Goal: Task Accomplishment & Management: Understand process/instructions

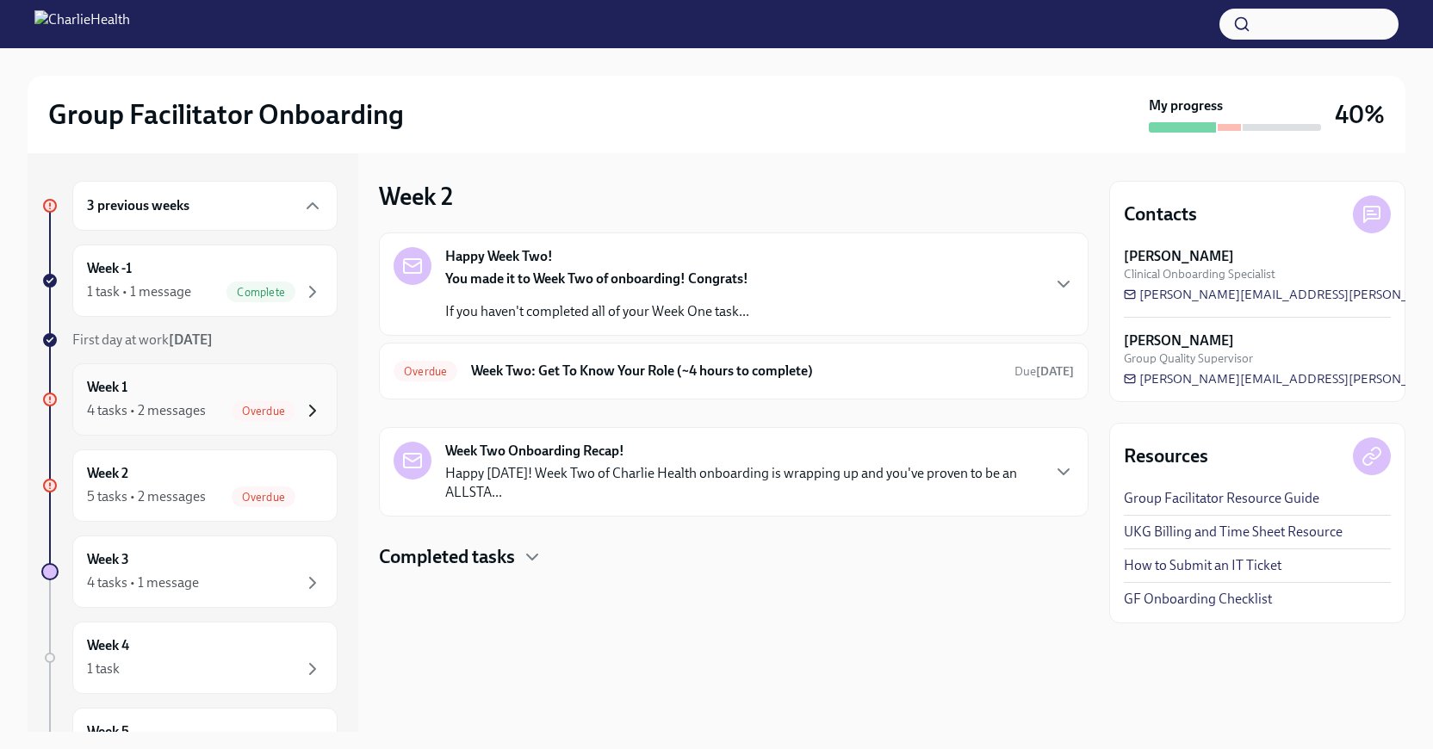
click at [308, 416] on icon "button" at bounding box center [312, 410] width 21 height 21
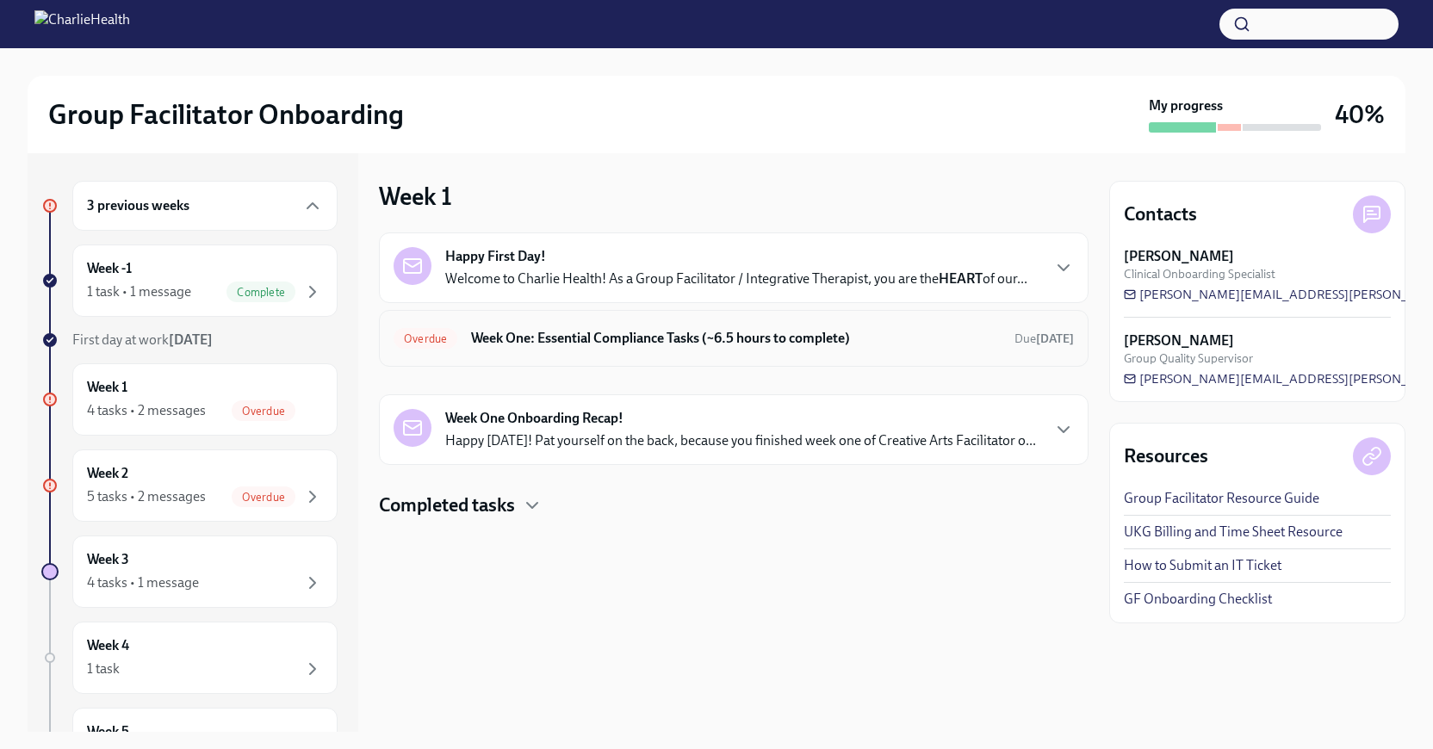
click at [541, 329] on h6 "Week One: Essential Compliance Tasks (~6.5 hours to complete)" at bounding box center [736, 338] width 530 height 19
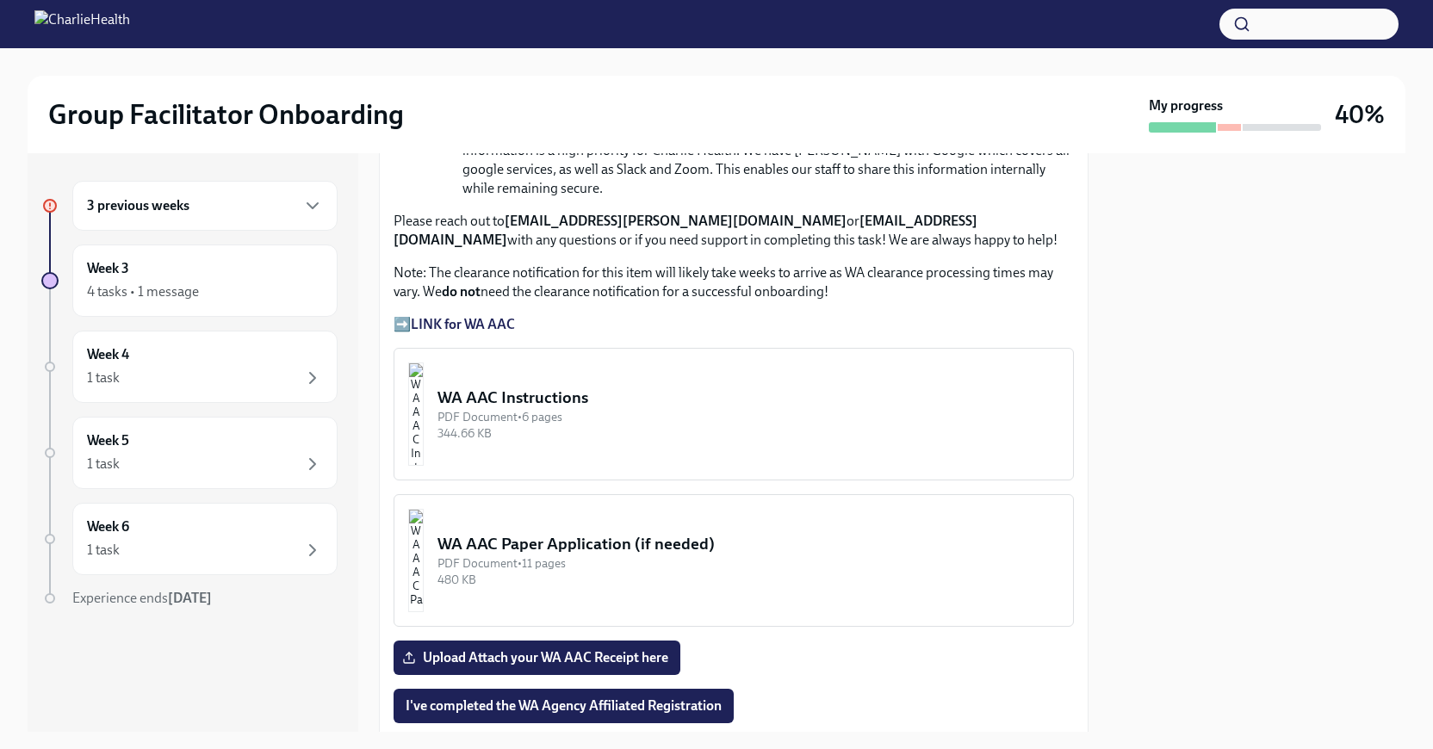
scroll to position [1386, 0]
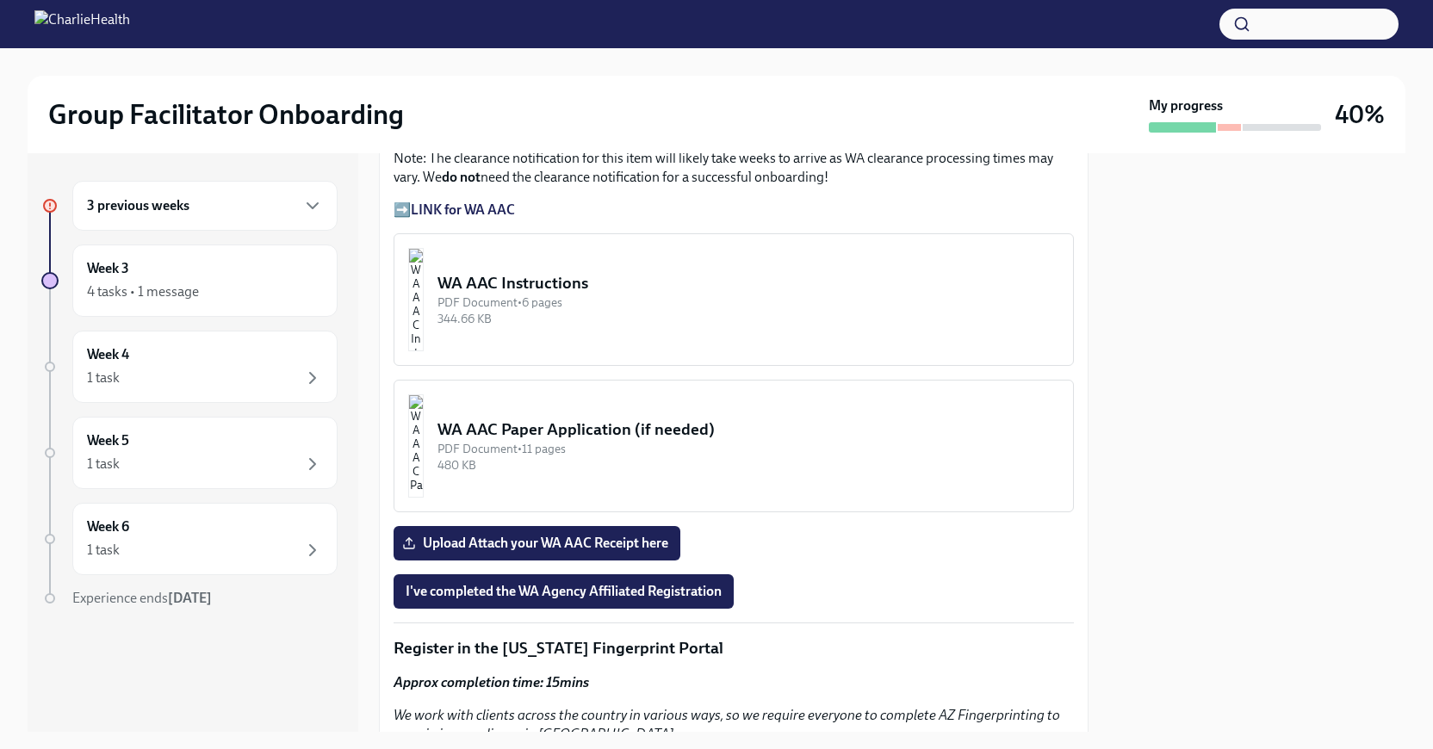
click at [241, 205] on div "3 previous weeks" at bounding box center [205, 206] width 236 height 21
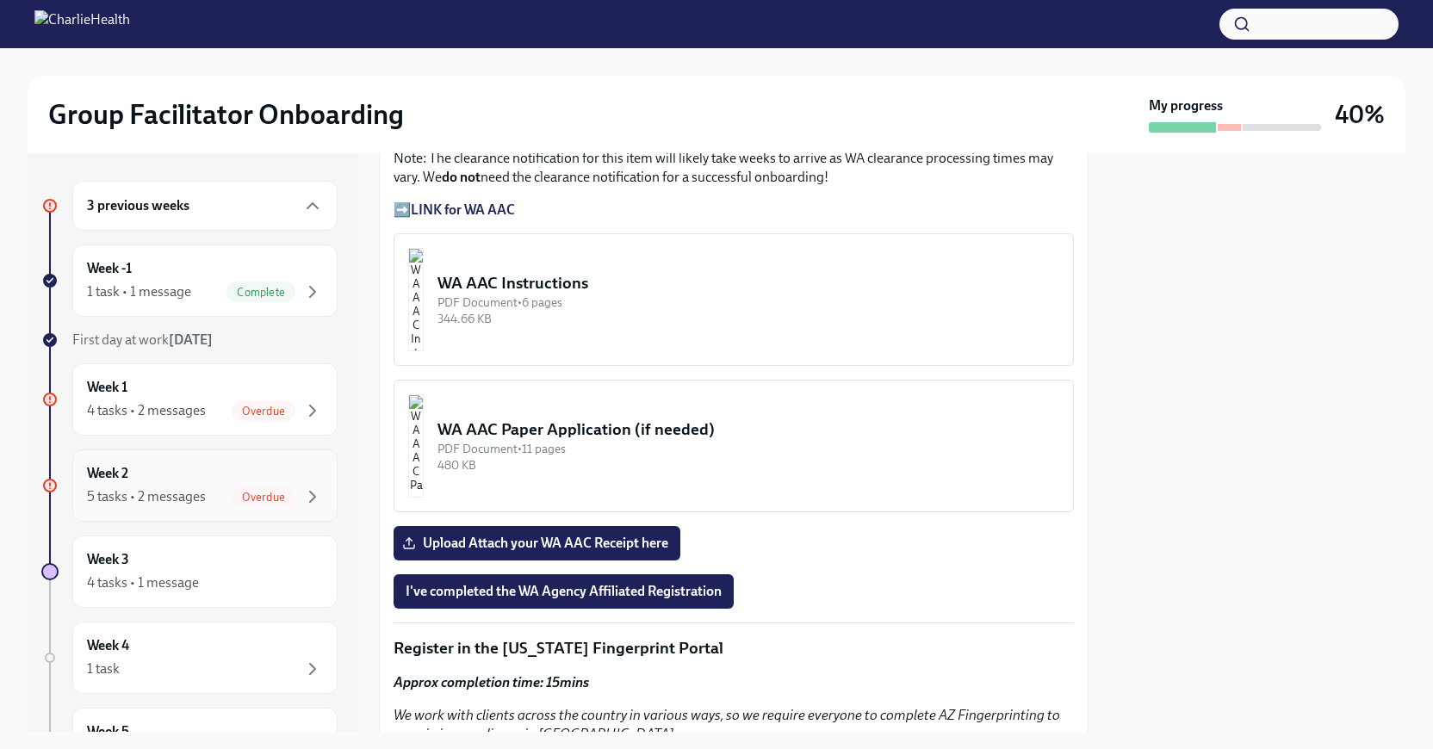
click at [246, 475] on div "Week 2 5 tasks • 2 messages Overdue" at bounding box center [205, 485] width 236 height 43
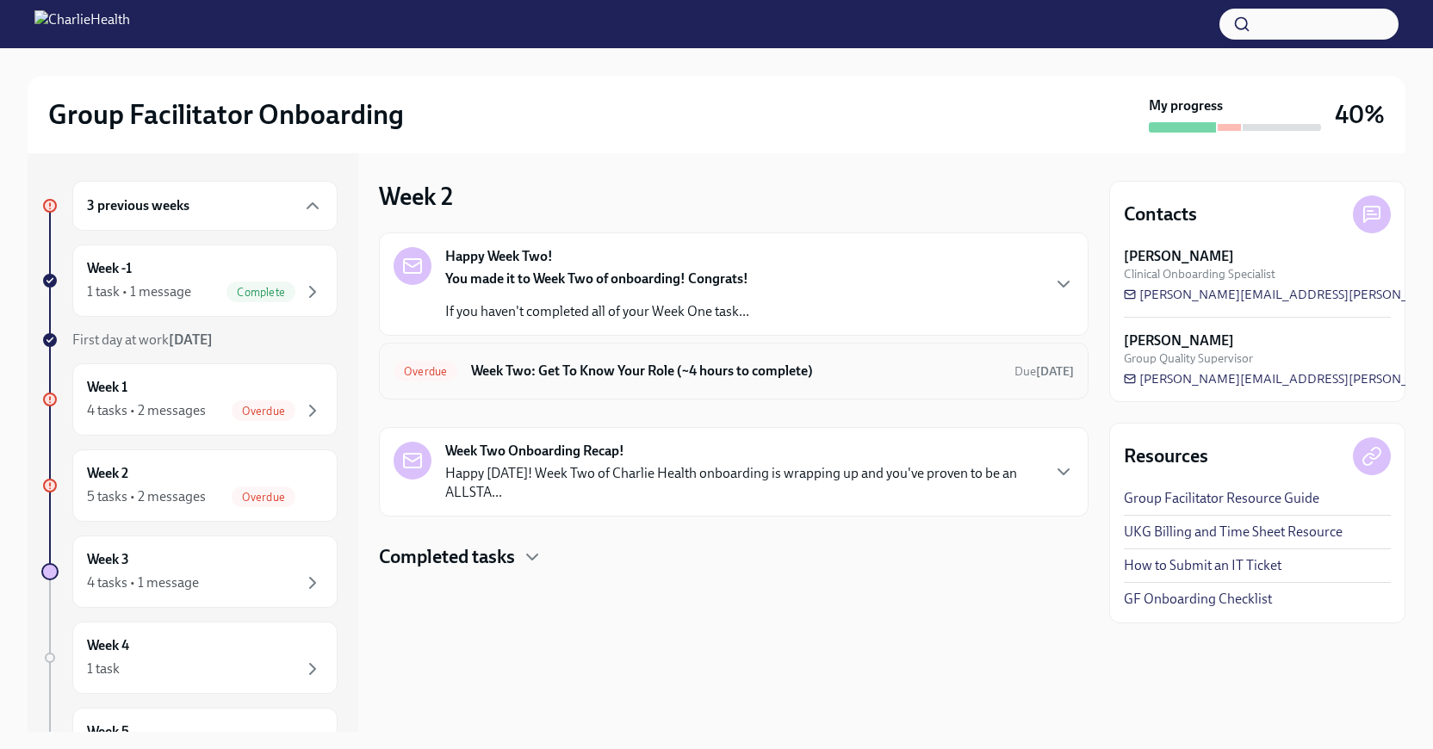
click at [672, 343] on div "Overdue Week Two: Get To Know Your Role (~4 hours to complete) Due [DATE]" at bounding box center [734, 371] width 710 height 57
click at [674, 386] on div "Overdue Week Two: Get To Know Your Role (~4 hours to complete) Due [DATE]" at bounding box center [734, 371] width 710 height 57
click at [684, 369] on h6 "Week Two: Get To Know Your Role (~4 hours to complete)" at bounding box center [736, 371] width 530 height 19
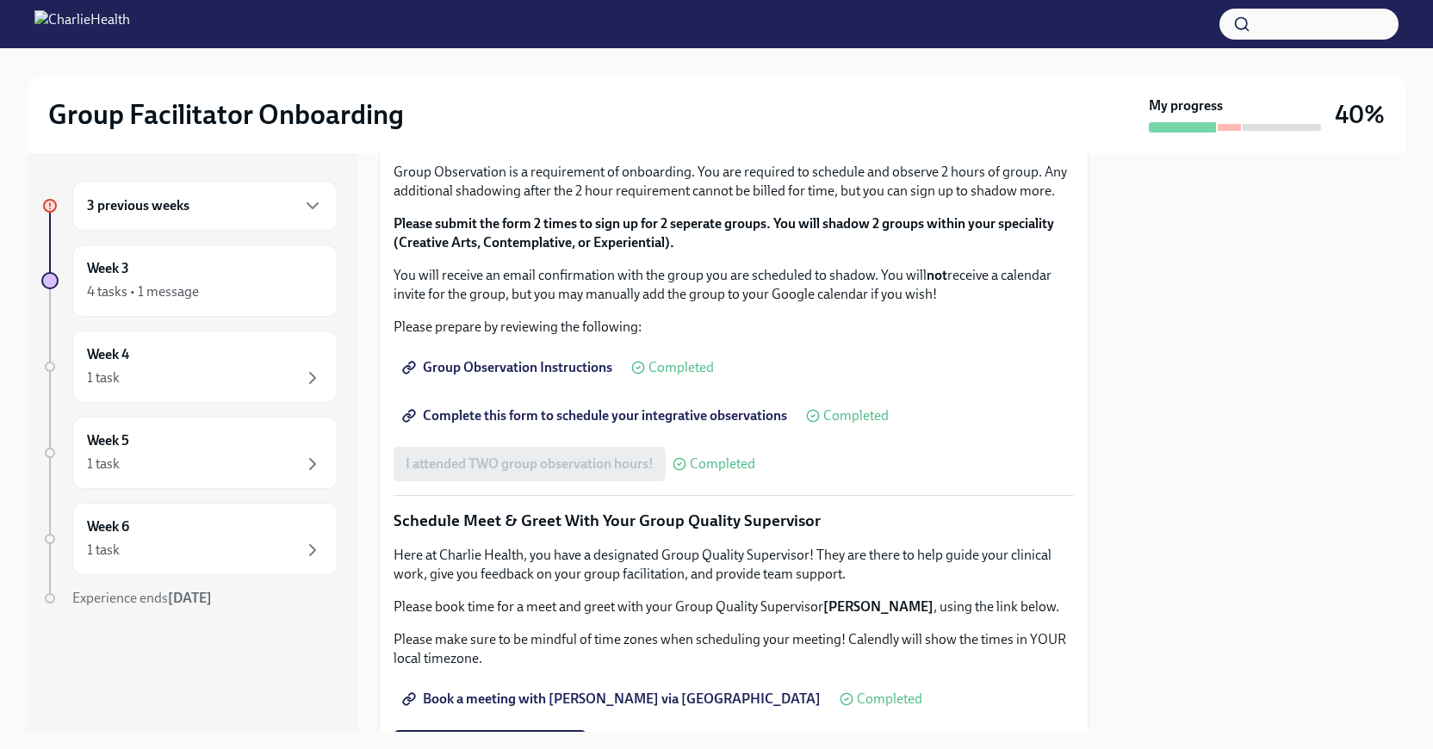
scroll to position [1593, 0]
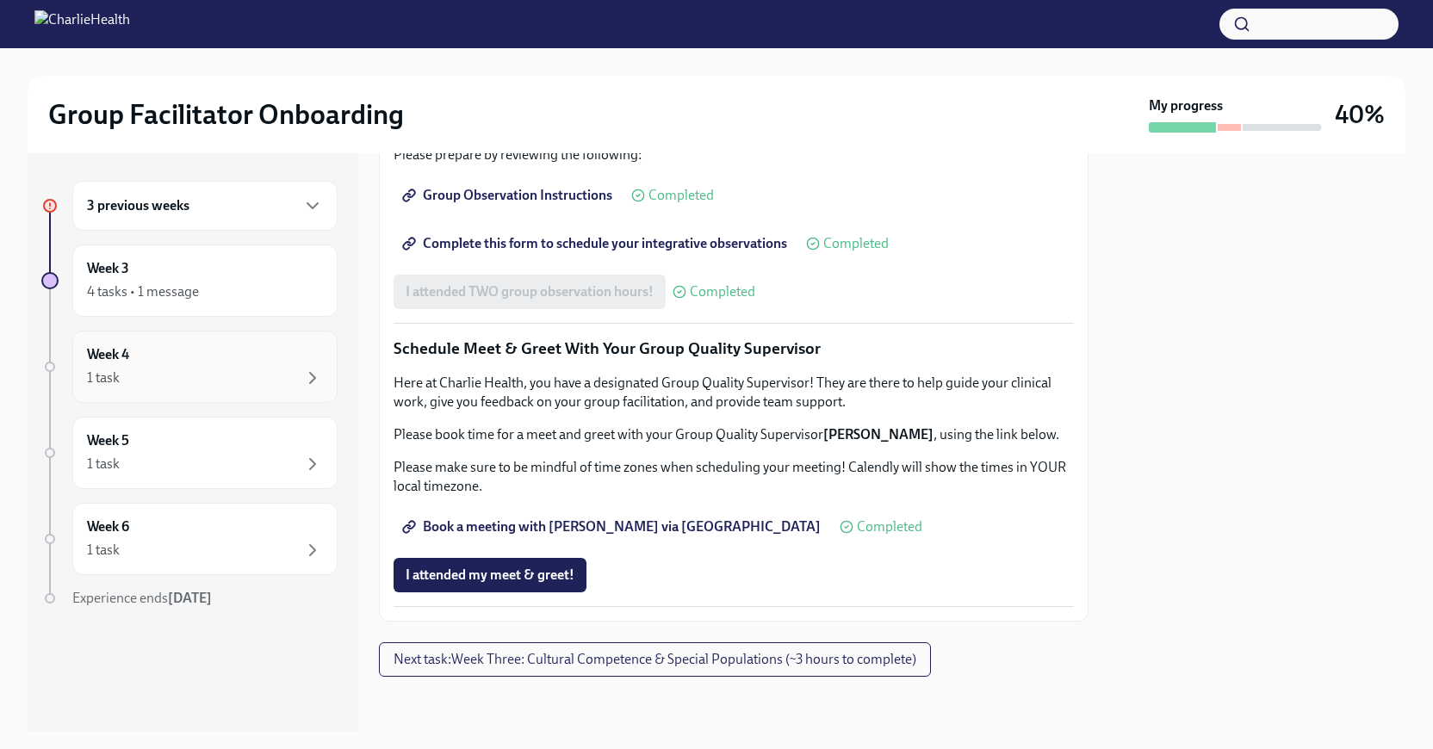
click at [240, 372] on div "1 task" at bounding box center [205, 378] width 236 height 21
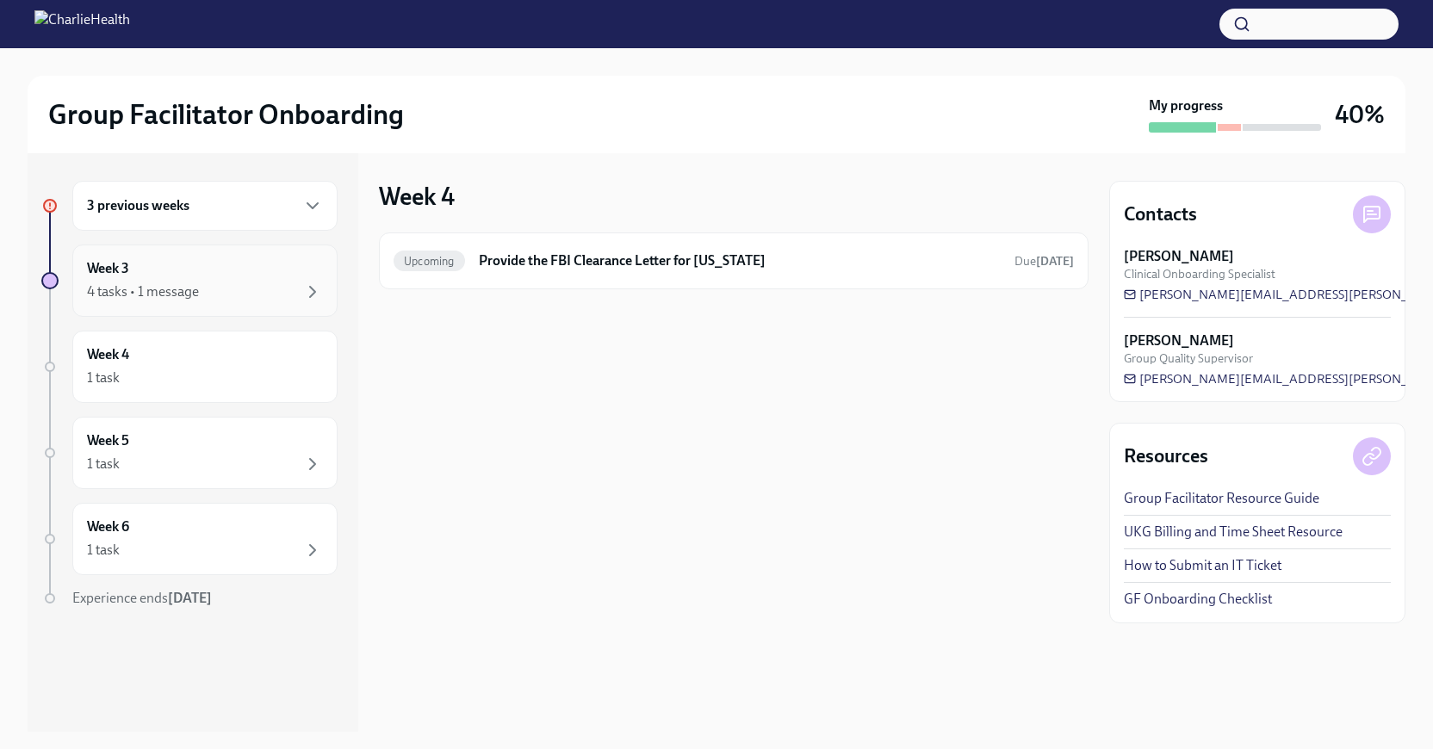
click at [180, 279] on div "Week 3 4 tasks • 1 message" at bounding box center [205, 280] width 236 height 43
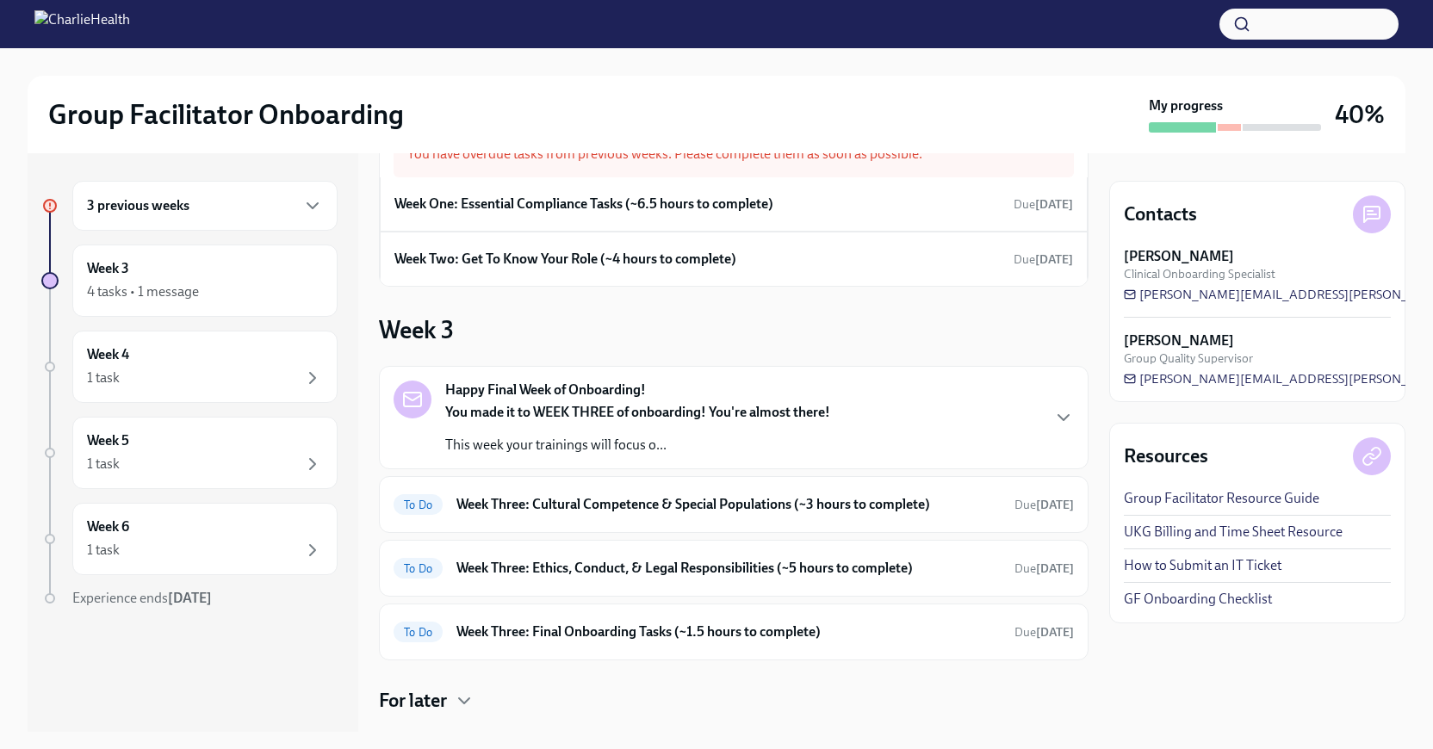
scroll to position [73, 0]
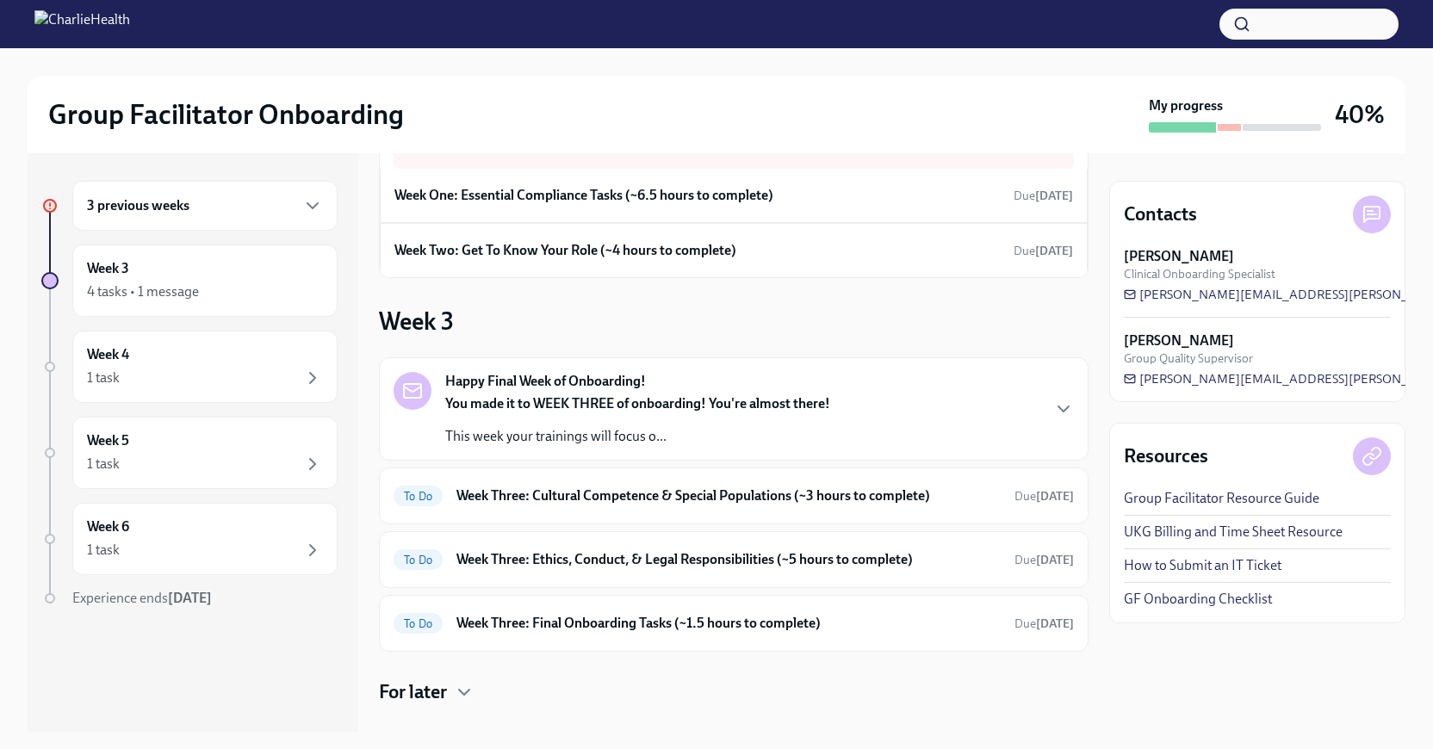
click at [641, 418] on div "You made it to WEEK THREE of onboarding! You're almost there! This week your tr…" at bounding box center [637, 420] width 385 height 52
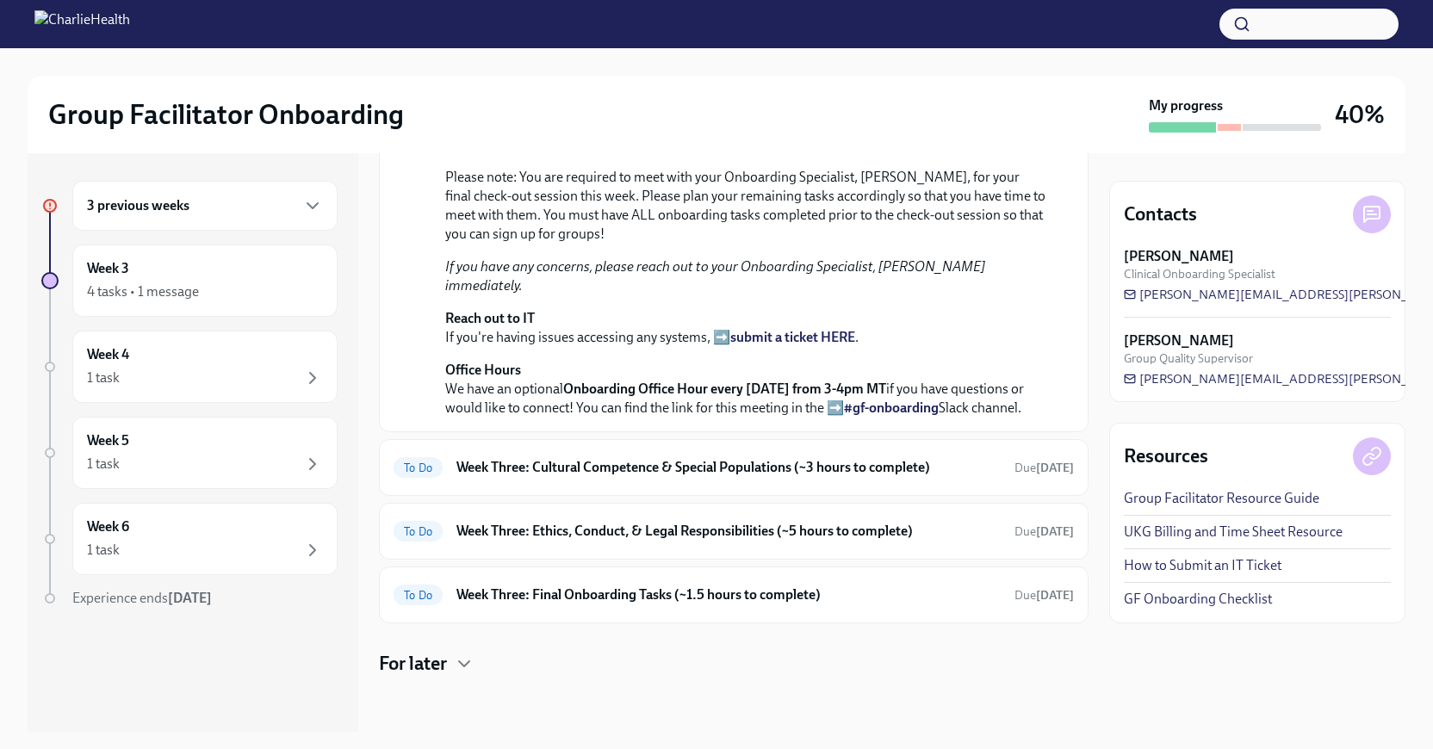
scroll to position [723, 0]
click at [702, 477] on h6 "Week Three: Cultural Competence & Special Populations (~3 hours to complete)" at bounding box center [728, 467] width 544 height 19
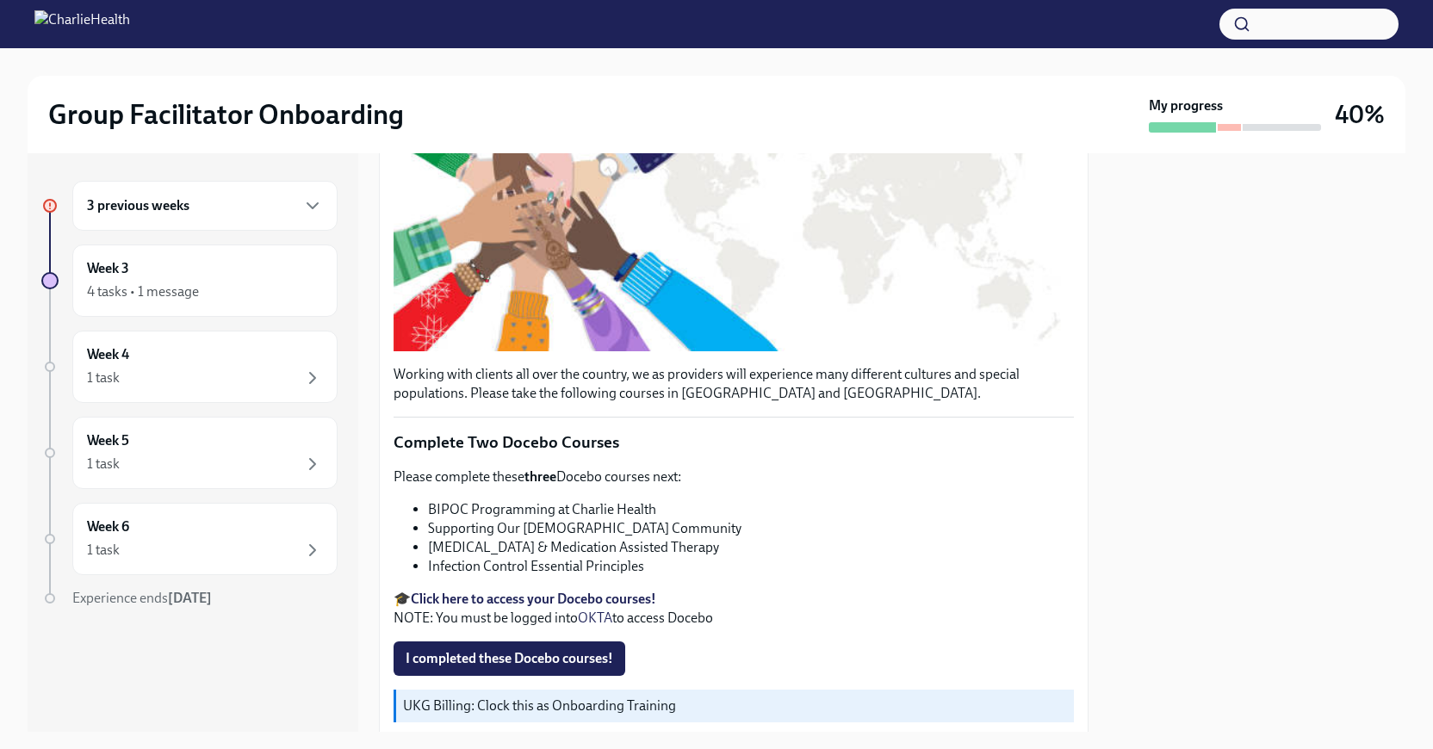
scroll to position [341, 0]
click at [624, 599] on strong "Click here to access your Docebo courses!" at bounding box center [533, 598] width 245 height 16
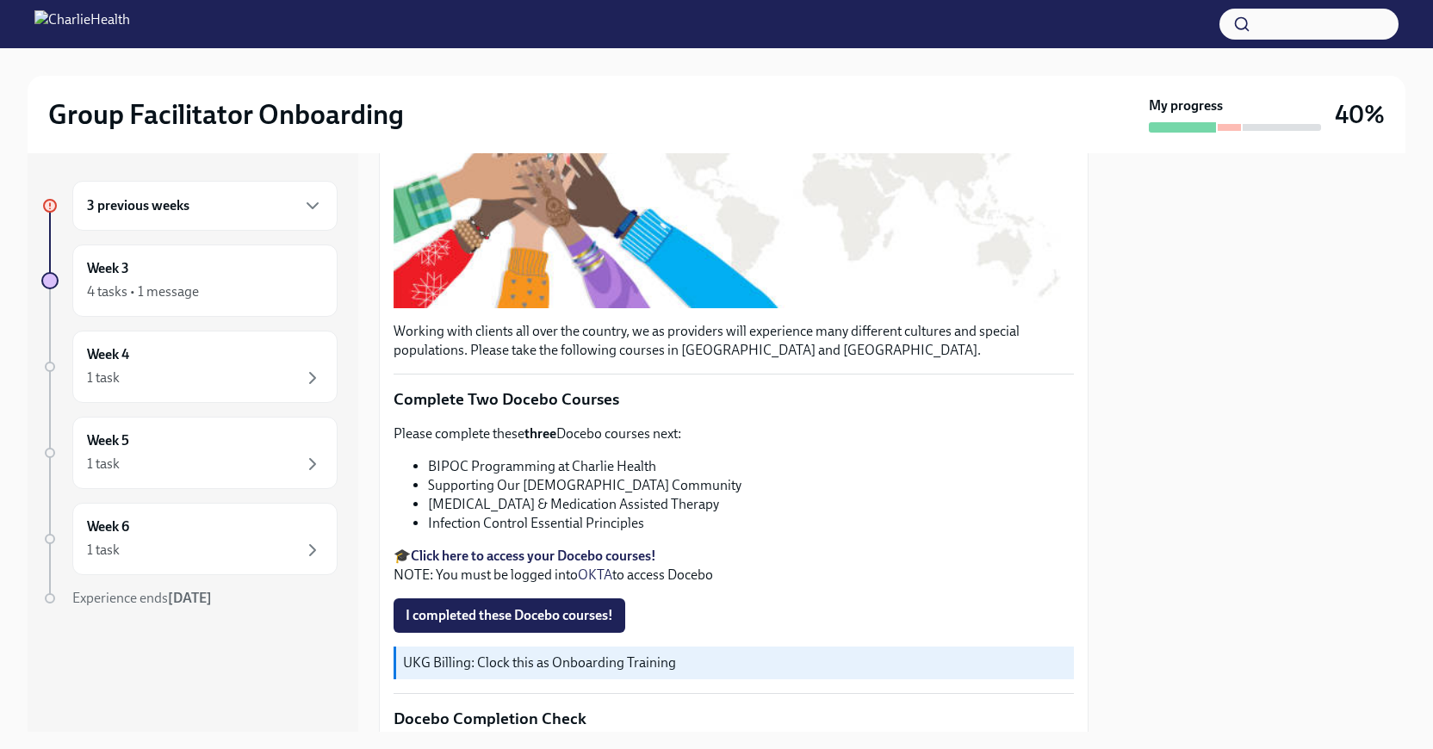
scroll to position [380, 0]
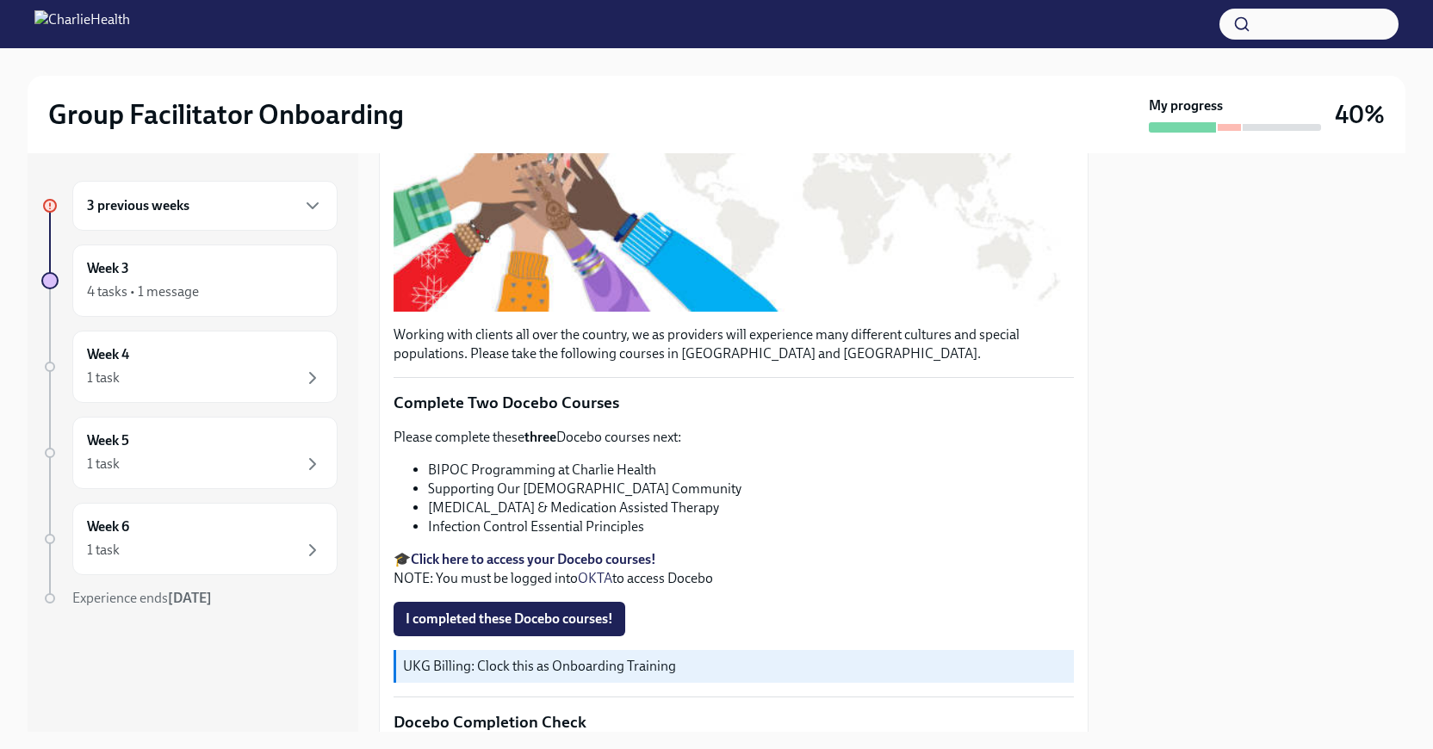
click at [592, 556] on strong "Click here to access your Docebo courses!" at bounding box center [533, 559] width 245 height 16
click at [594, 623] on span "I completed these Docebo courses!" at bounding box center [510, 619] width 208 height 17
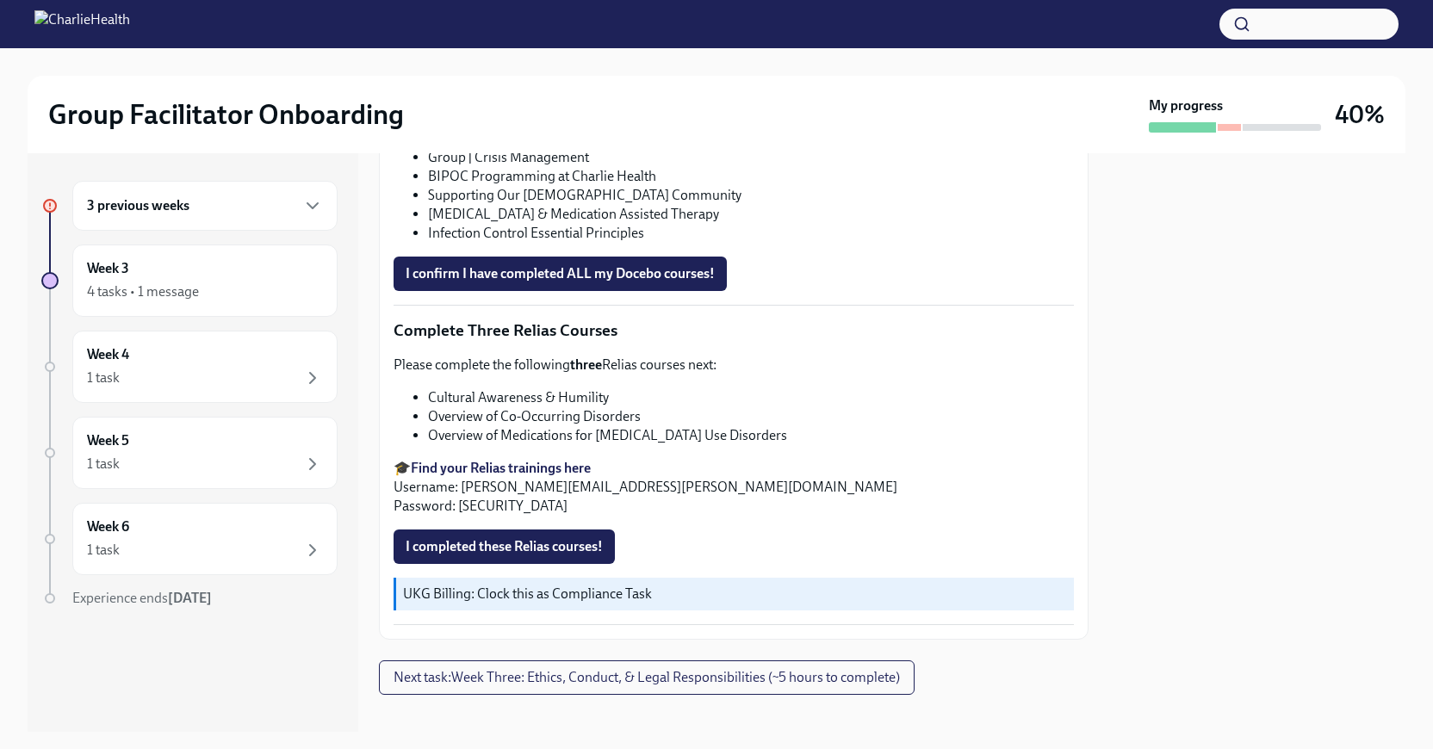
scroll to position [1322, 0]
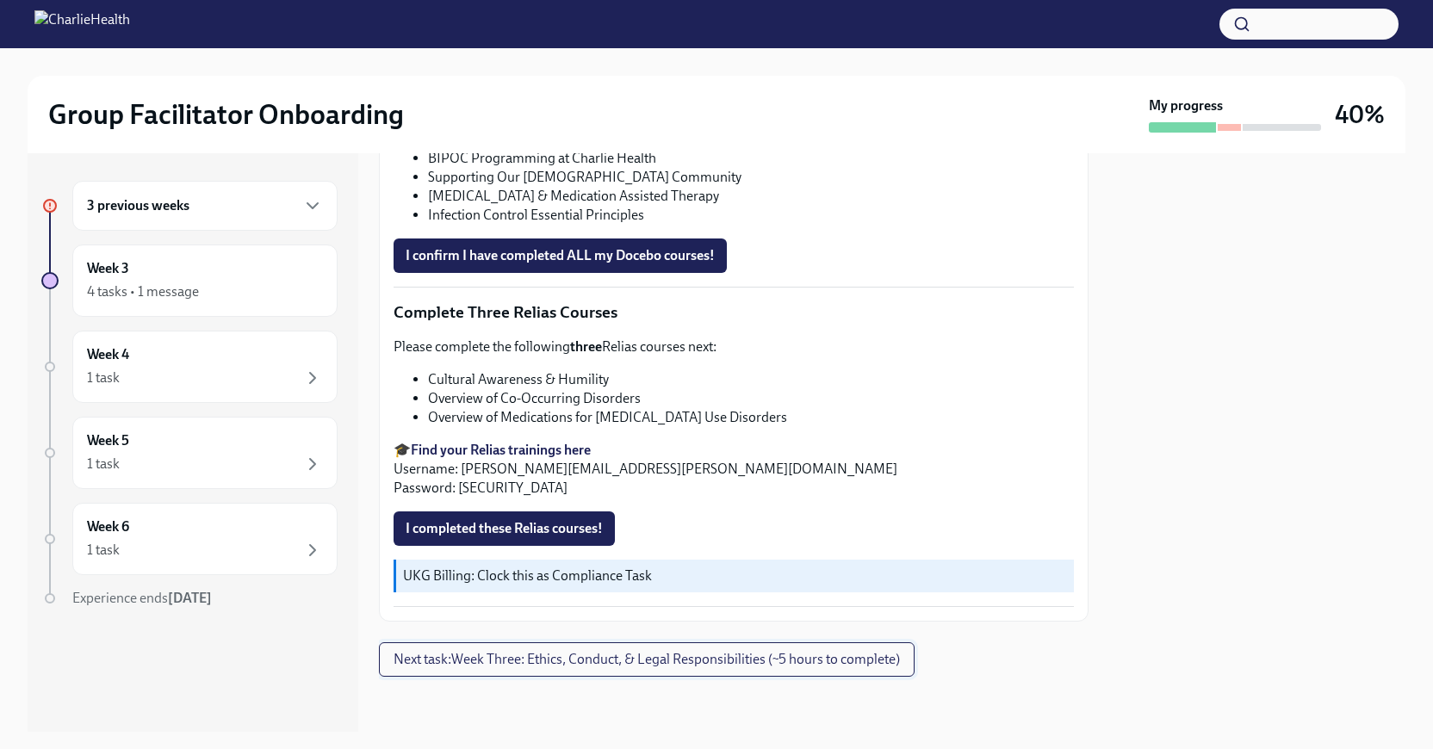
click at [537, 657] on span "Next task : Week Three: Ethics, Conduct, & Legal Responsibilities (~5 hours to …" at bounding box center [647, 659] width 506 height 17
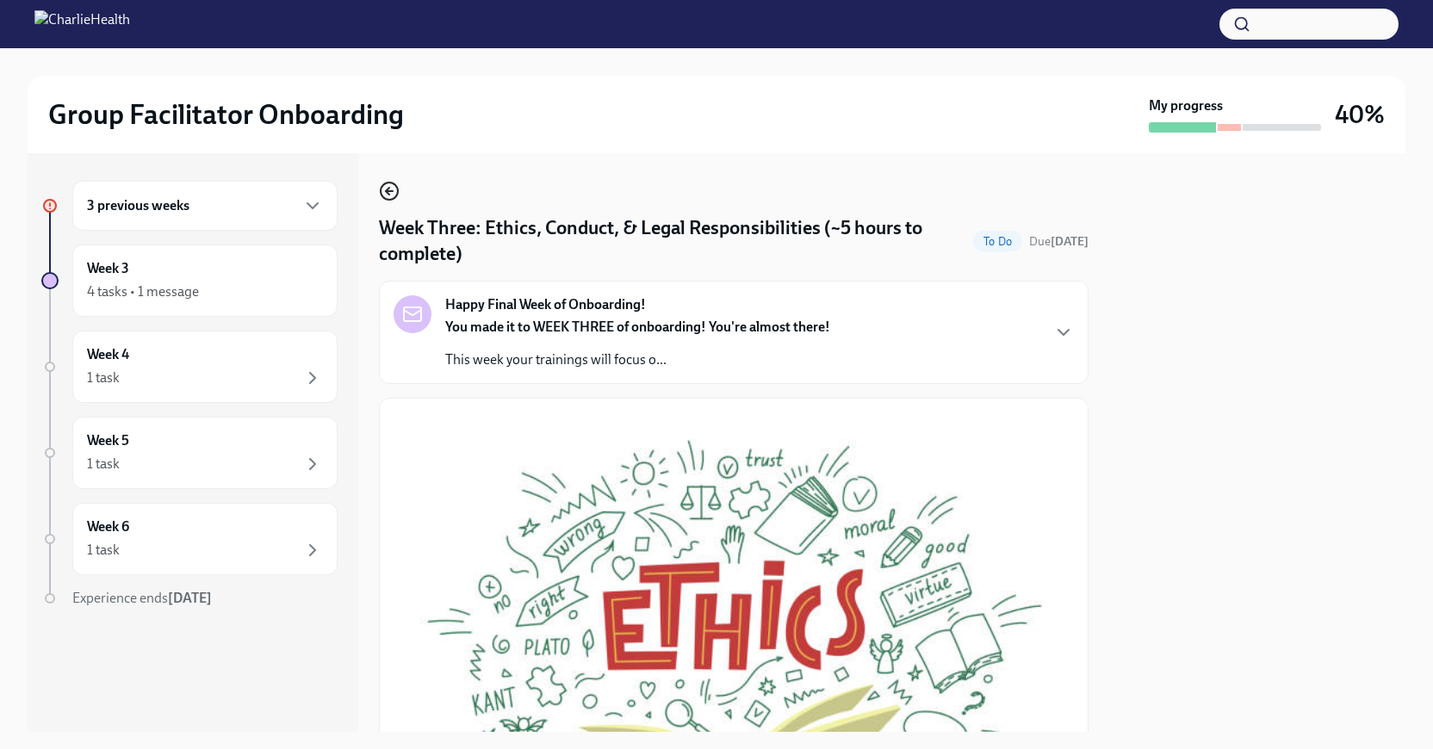
click at [385, 194] on icon "button" at bounding box center [389, 191] width 21 height 21
